Goal: Information Seeking & Learning: Check status

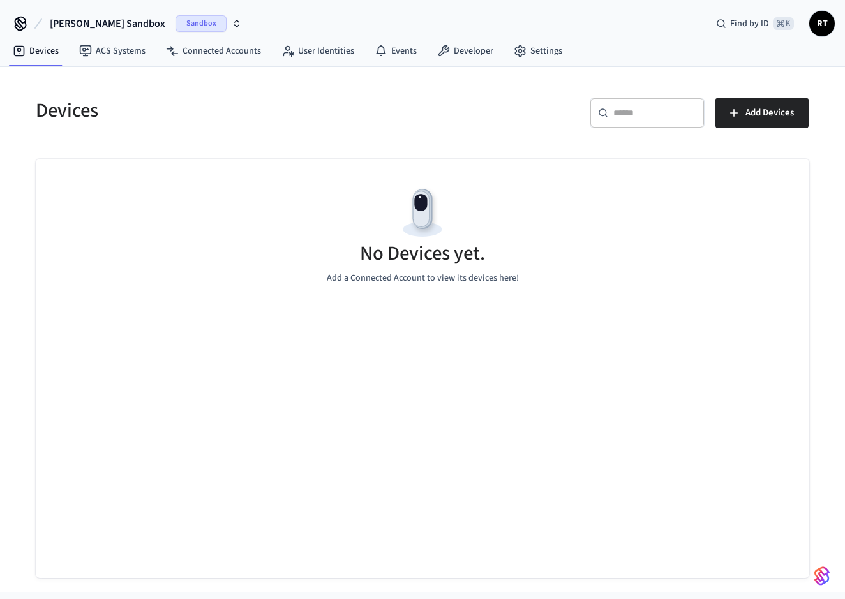
click at [86, 23] on span "[PERSON_NAME] Sandbox" at bounding box center [108, 23] width 116 height 15
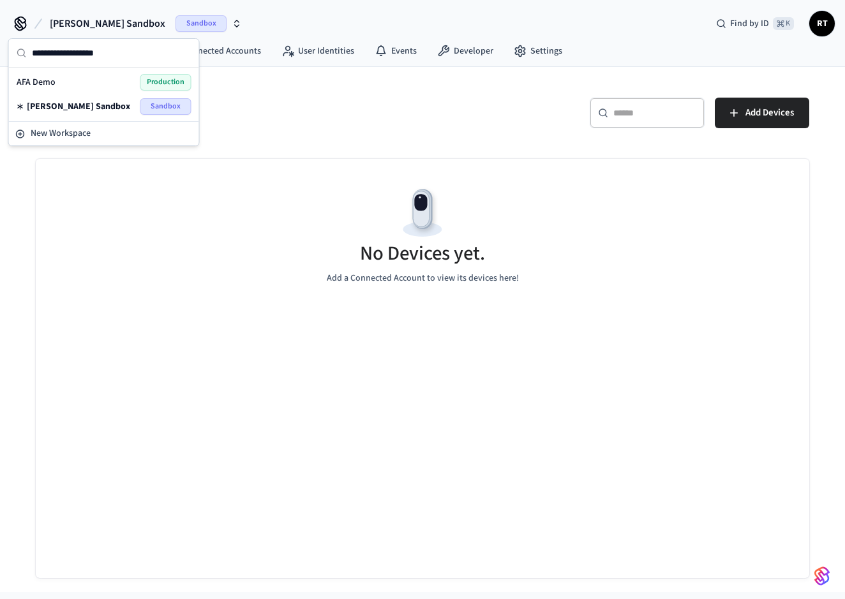
click at [158, 86] on span "Production" at bounding box center [165, 82] width 51 height 17
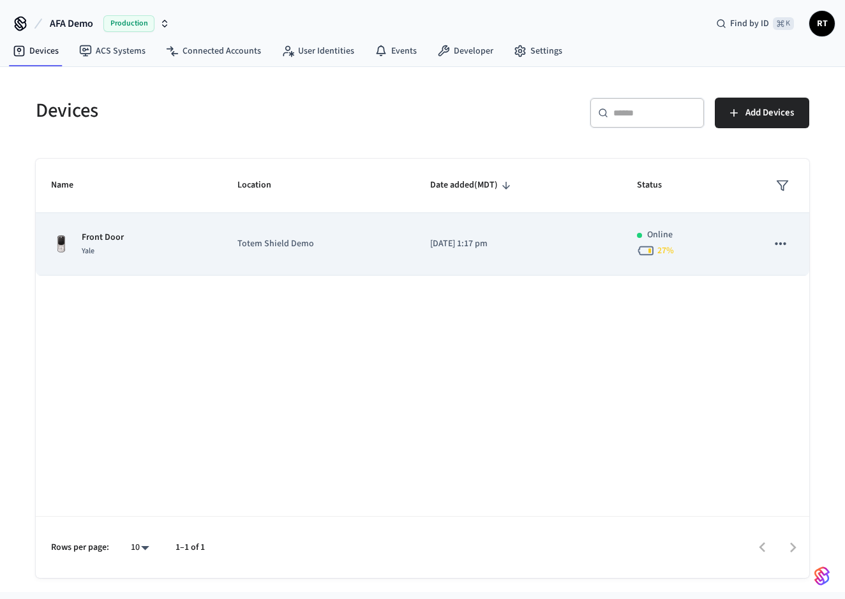
click at [781, 248] on icon "sticky table" at bounding box center [780, 243] width 17 height 17
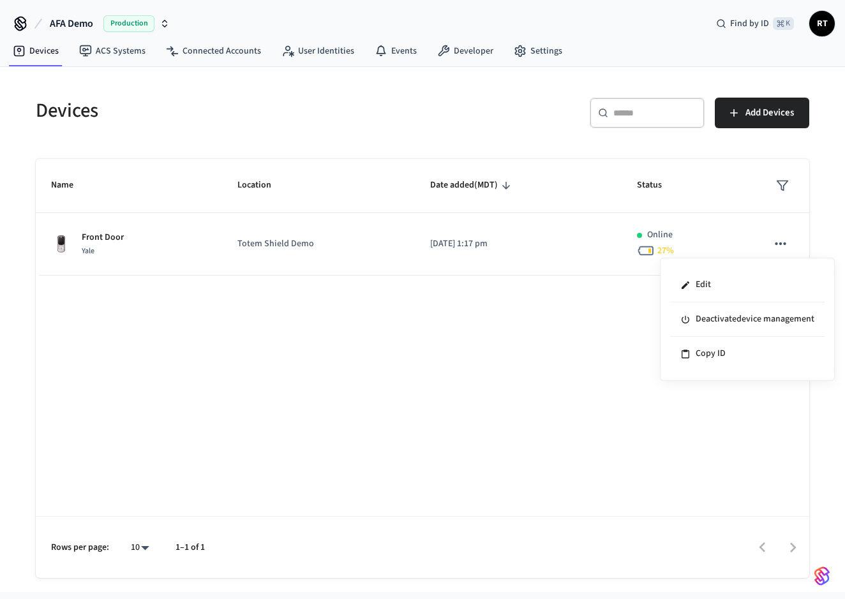
click at [420, 250] on div at bounding box center [422, 299] width 845 height 599
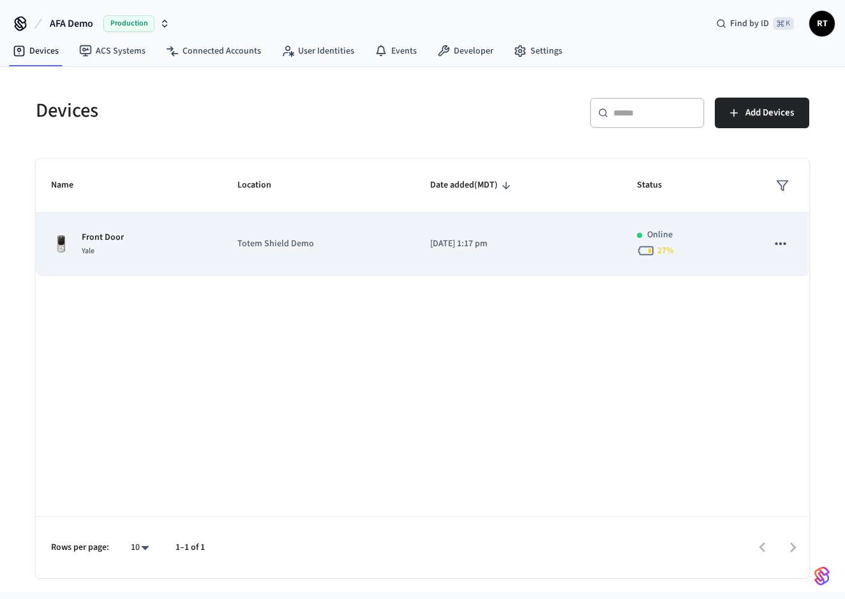
click at [70, 239] on img "sticky table" at bounding box center [61, 244] width 20 height 20
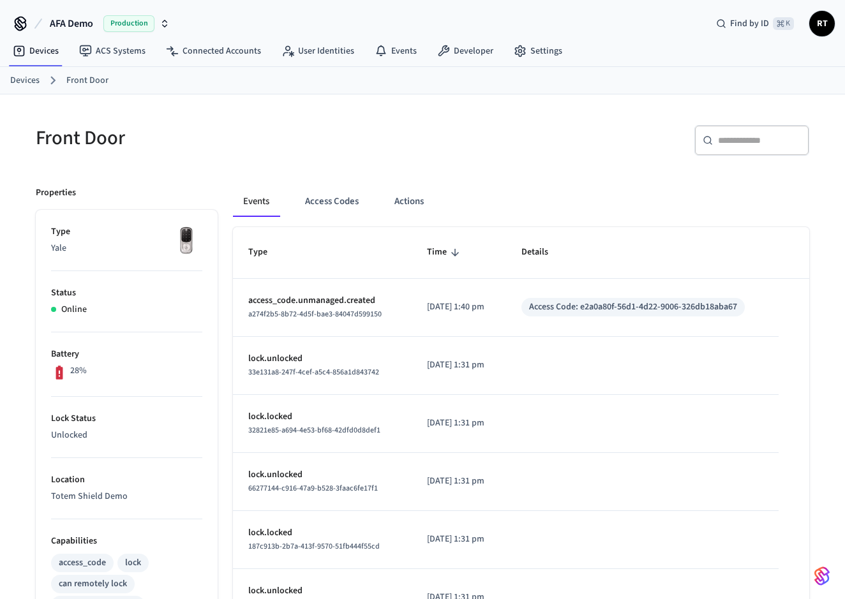
click at [595, 309] on div "Access Code: e2a0a80f-56d1-4d22-9006-326db18aba67" at bounding box center [633, 307] width 208 height 13
copy div "Access Code: e2a0a80f-56d1-4d22-9006-326db18aba67"
click at [18, 26] on icon at bounding box center [20, 22] width 10 height 10
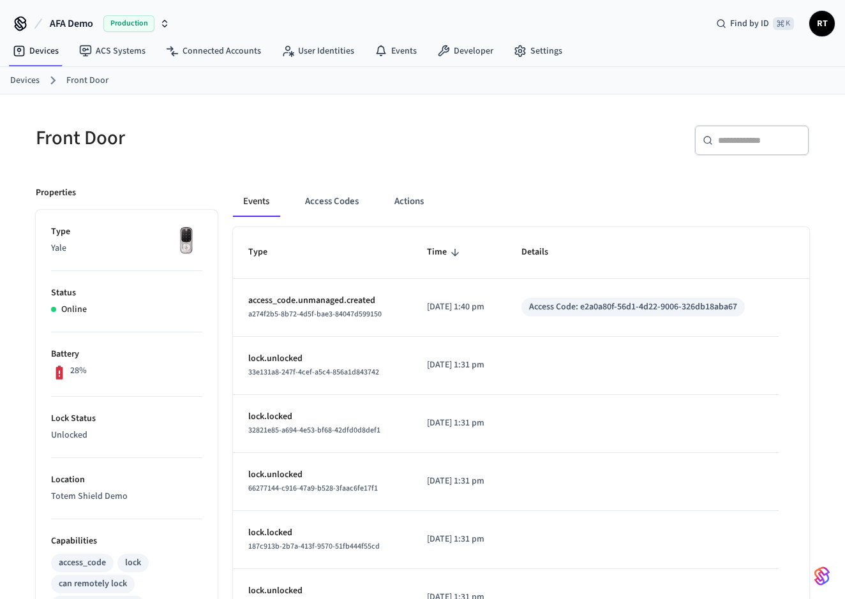
click at [66, 26] on span "AFA Demo" at bounding box center [71, 23] width 43 height 15
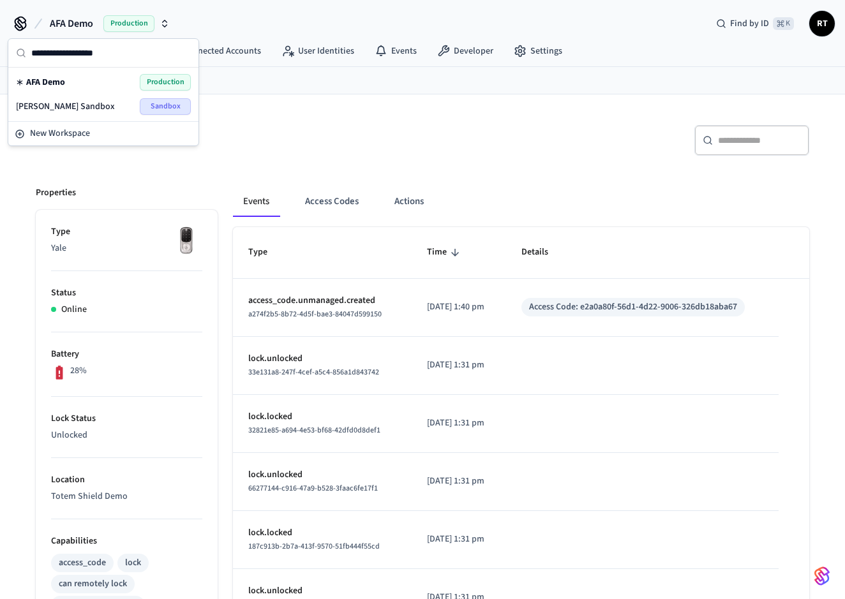
click at [807, 24] on div "Find by ID ⌘ K RT" at bounding box center [770, 23] width 129 height 27
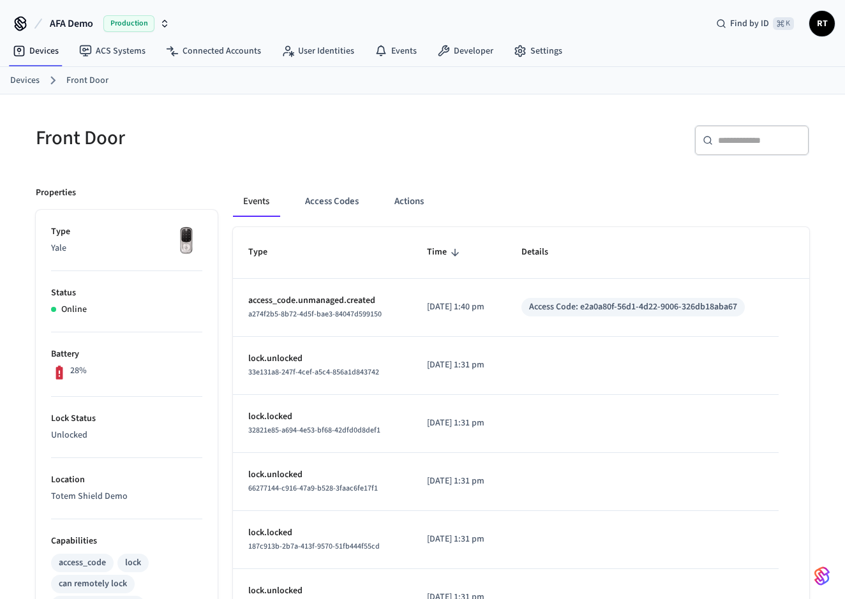
click at [818, 24] on span "RT" at bounding box center [822, 23] width 23 height 23
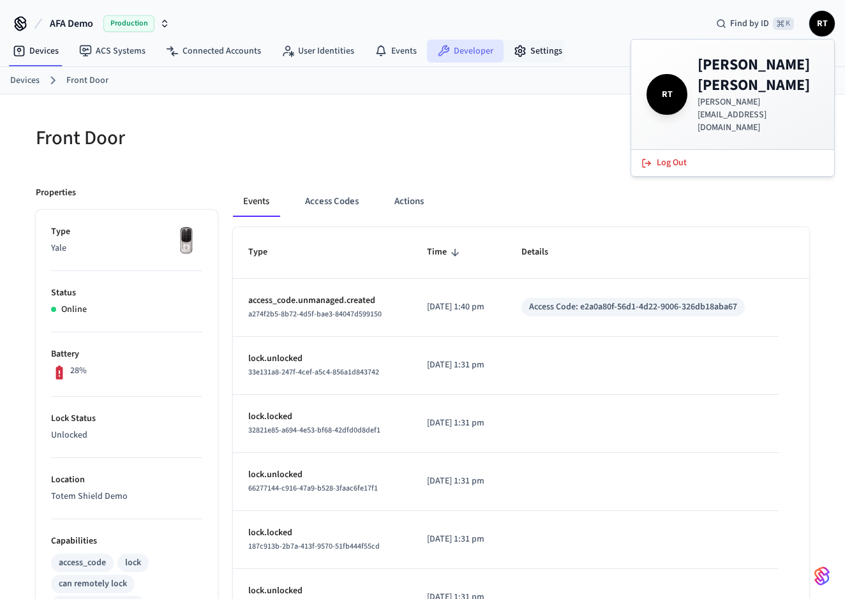
click at [487, 43] on link "Developer" at bounding box center [465, 51] width 77 height 23
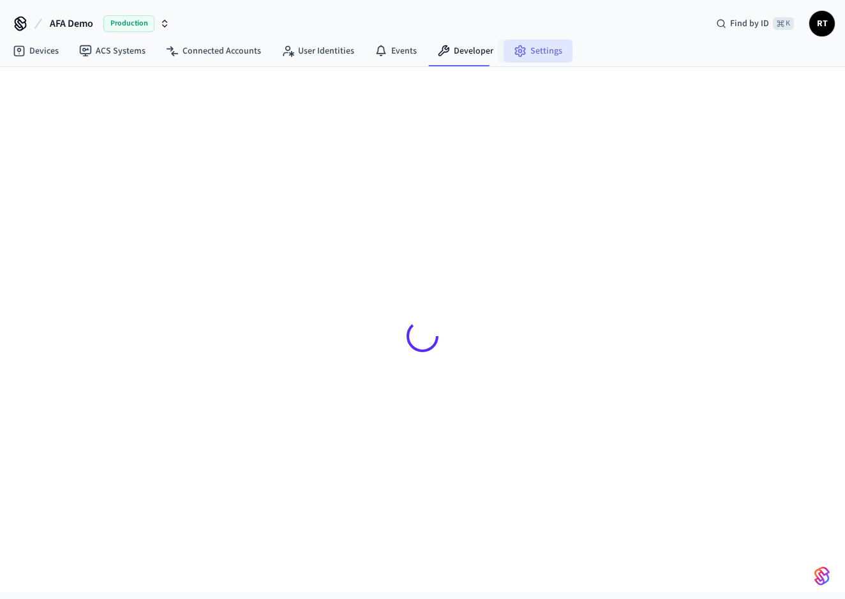
click at [523, 46] on link "Settings" at bounding box center [538, 51] width 69 height 23
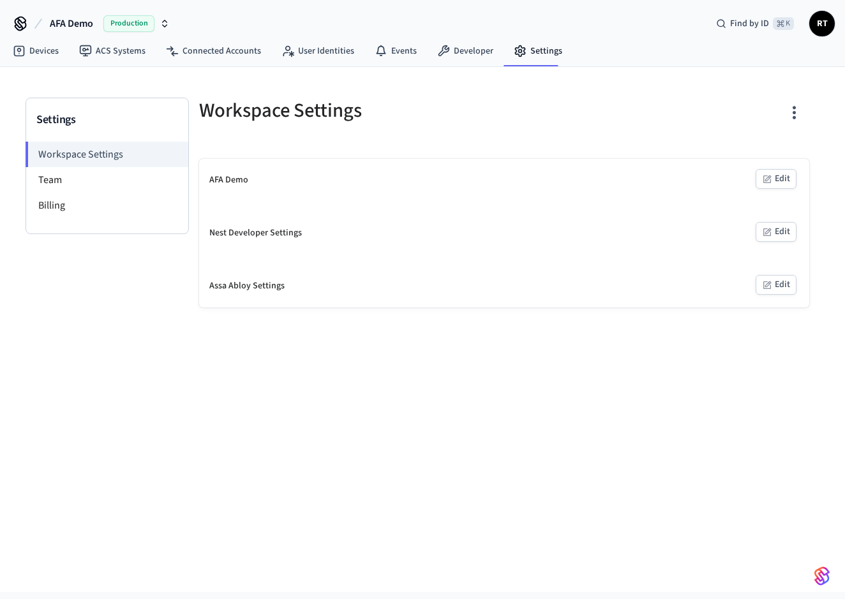
click at [239, 188] on div "AFA Demo Edit" at bounding box center [504, 180] width 610 height 43
click at [456, 52] on link "Developer" at bounding box center [465, 51] width 77 height 23
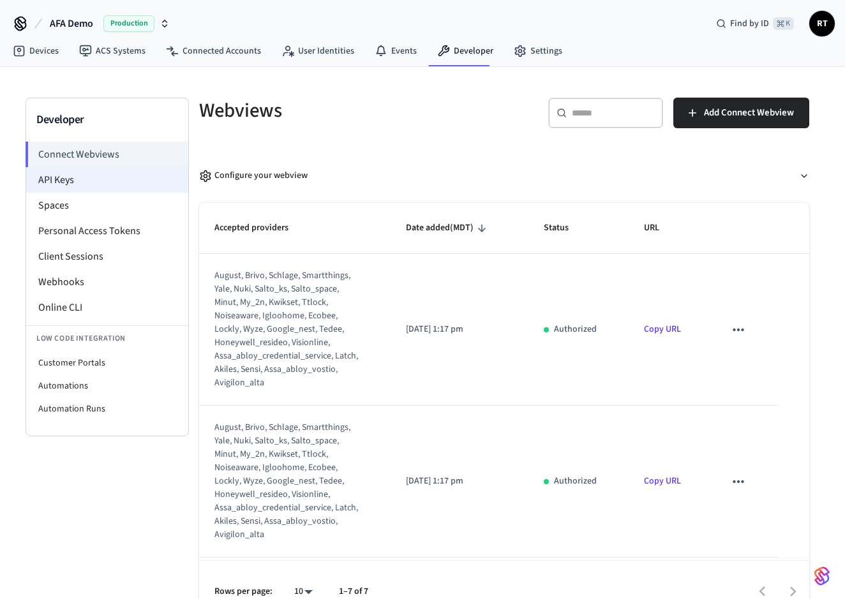
click at [66, 189] on li "API Keys" at bounding box center [107, 180] width 162 height 26
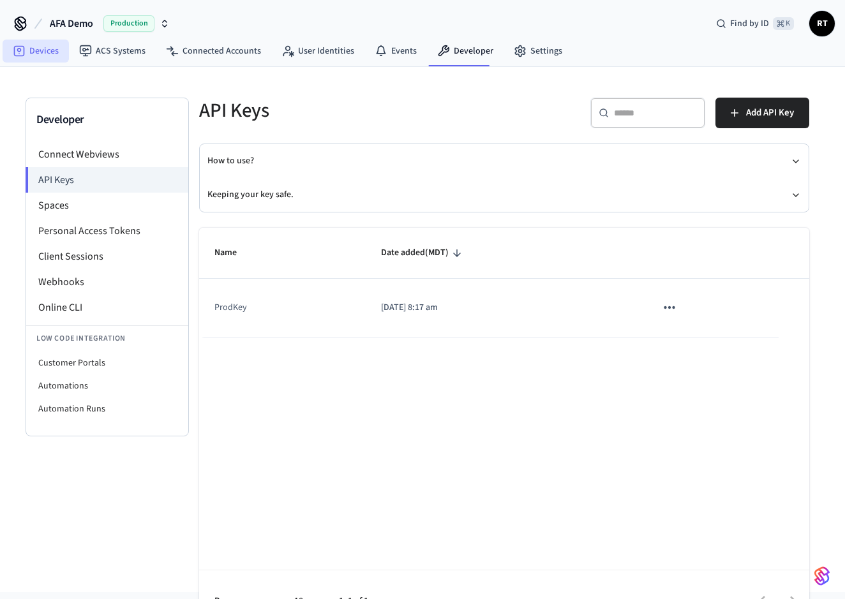
click at [57, 48] on link "Devices" at bounding box center [36, 51] width 66 height 23
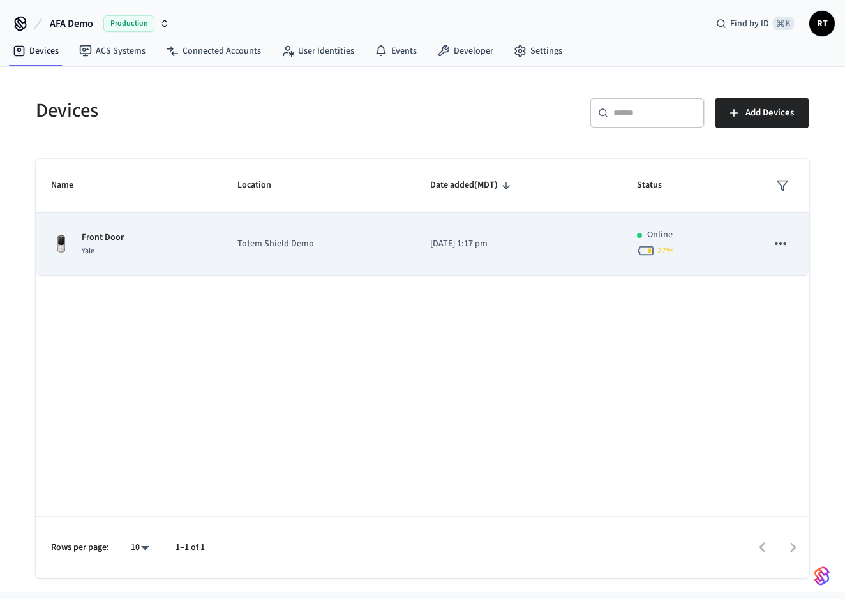
click at [439, 262] on td "[DATE] 1:17 pm" at bounding box center [518, 244] width 207 height 63
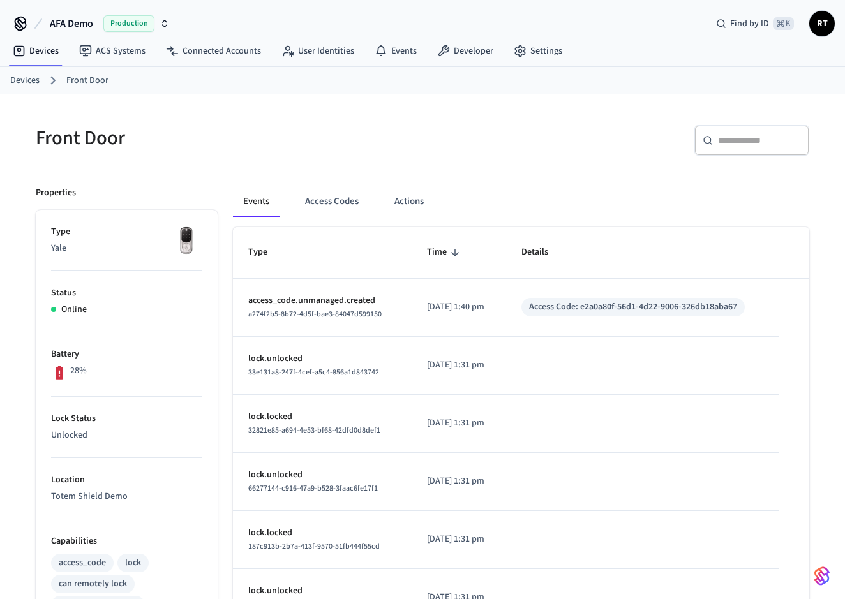
click at [813, 26] on span "RT" at bounding box center [822, 23] width 23 height 23
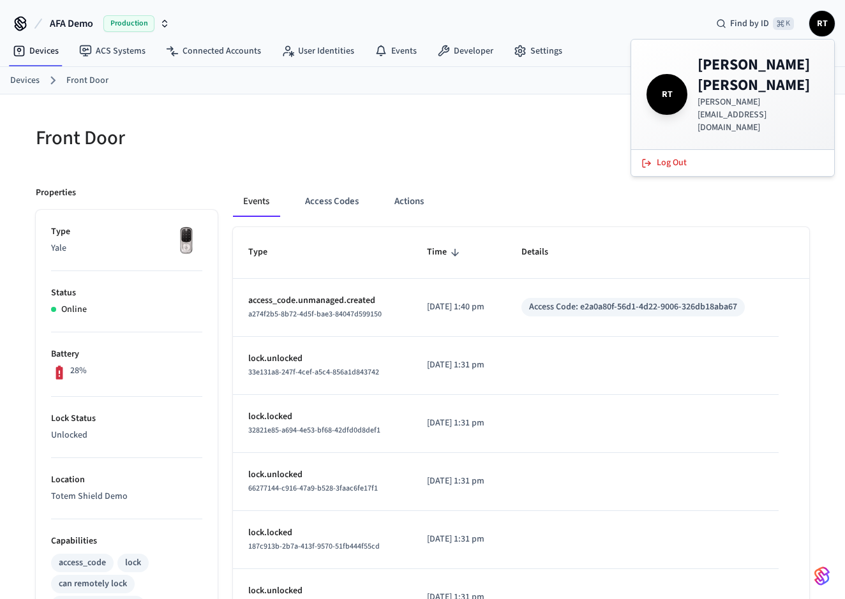
click at [813, 26] on span "RT" at bounding box center [822, 23] width 23 height 23
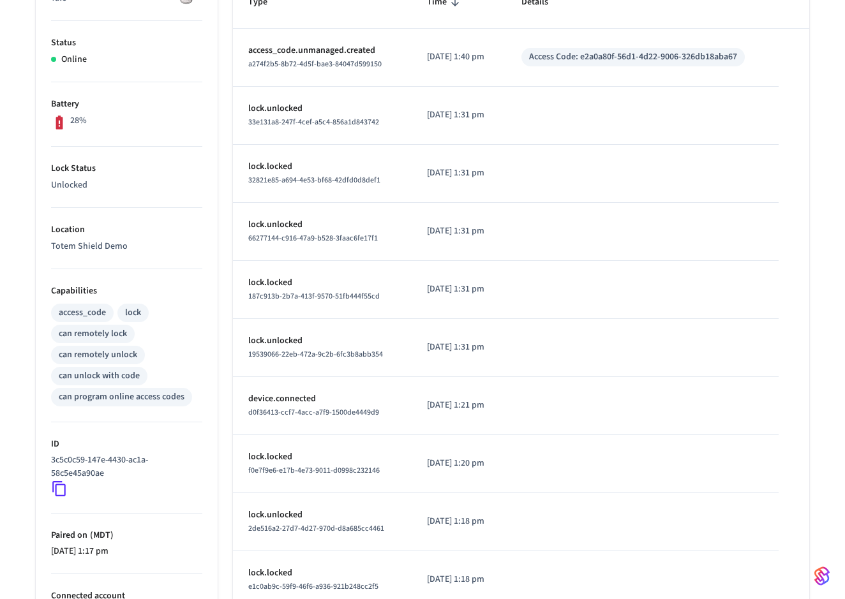
scroll to position [329, 0]
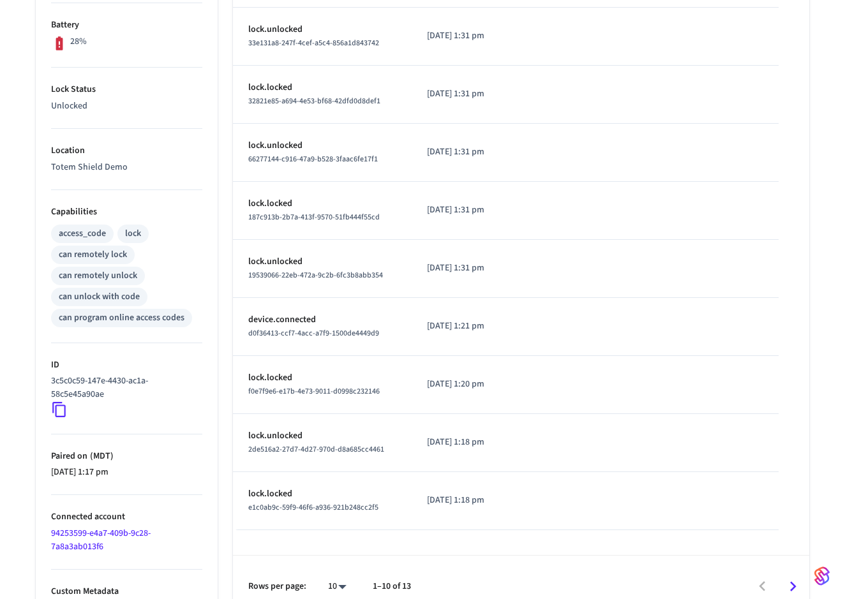
click at [62, 410] on icon at bounding box center [59, 409] width 17 height 17
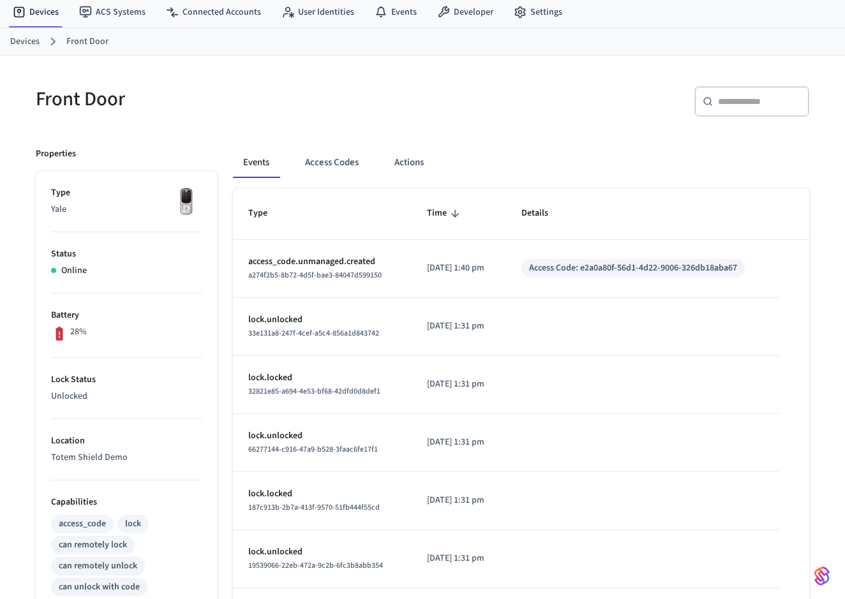
scroll to position [37, 0]
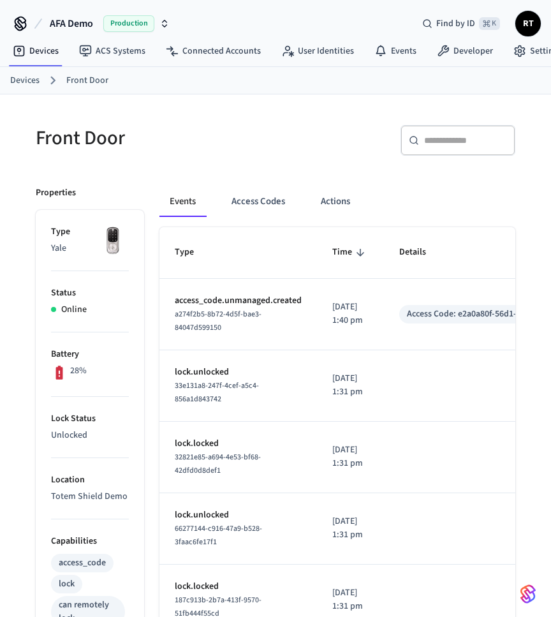
click at [36, 78] on link "Devices" at bounding box center [24, 80] width 29 height 13
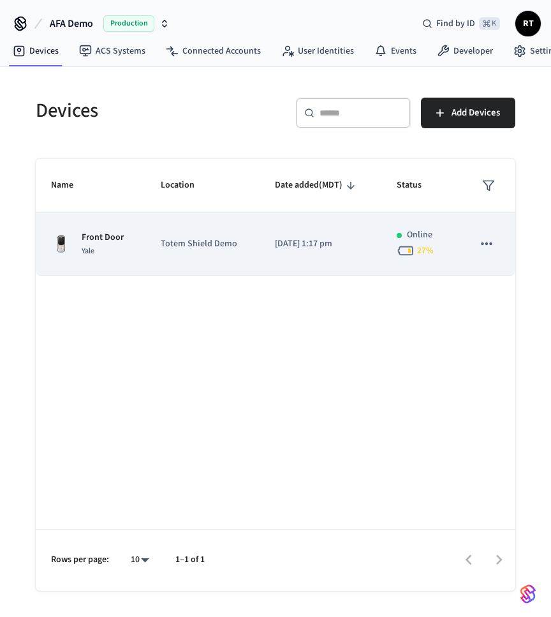
click at [506, 246] on td "sticky table" at bounding box center [486, 244] width 57 height 63
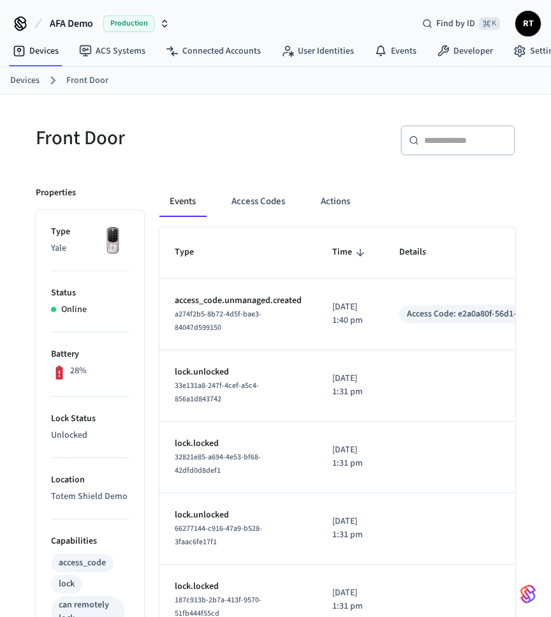
click at [471, 312] on div "Access Code: e2a0a80f-56d1-4d22-9006-326db18aba67" at bounding box center [511, 314] width 208 height 13
click at [267, 206] on button "Access Codes" at bounding box center [258, 201] width 74 height 31
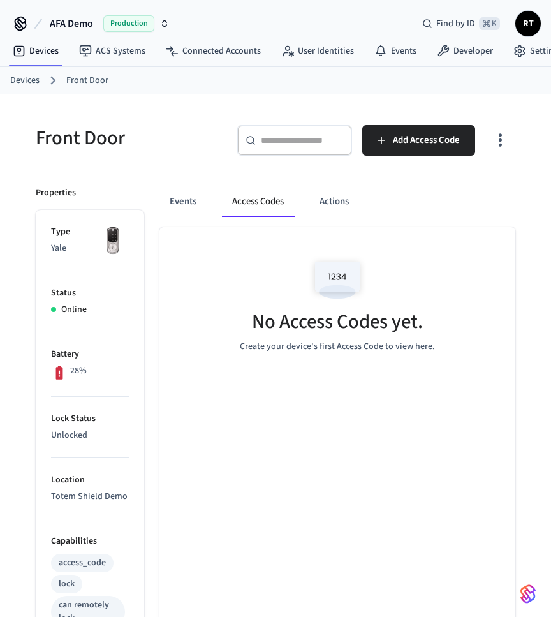
click at [331, 254] on img at bounding box center [337, 280] width 57 height 54
click at [331, 267] on img at bounding box center [337, 280] width 57 height 54
click at [338, 199] on button "Actions" at bounding box center [335, 201] width 50 height 31
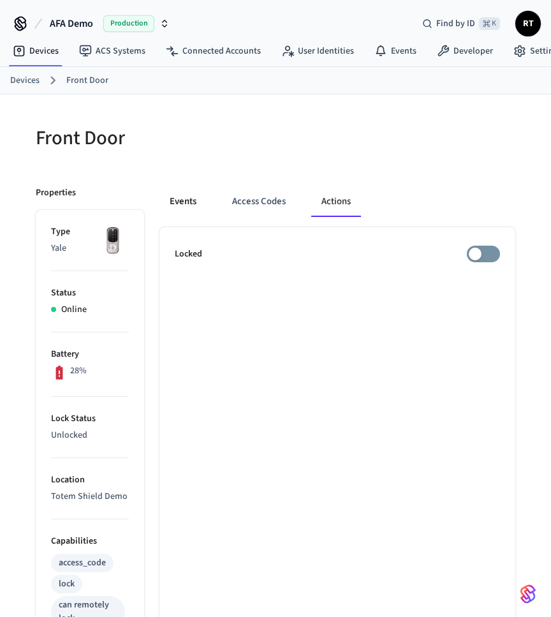
click at [176, 197] on button "Events" at bounding box center [183, 201] width 47 height 31
